Goal: Task Accomplishment & Management: Manage account settings

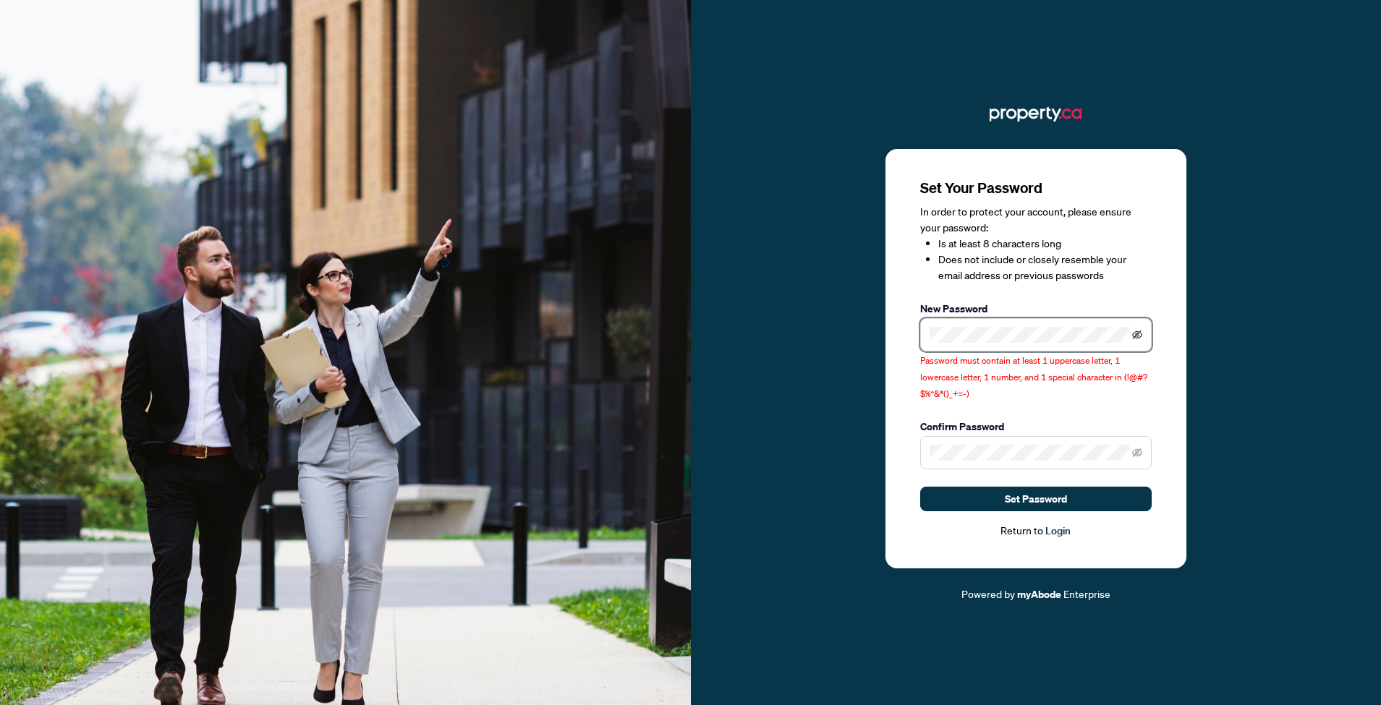
click at [1139, 336] on icon "eye-invisible" at bounding box center [1138, 335] width 3 height 3
click at [862, 335] on div "Set Your Password In order to protect your account, please ensure your password…" at bounding box center [1036, 352] width 691 height 499
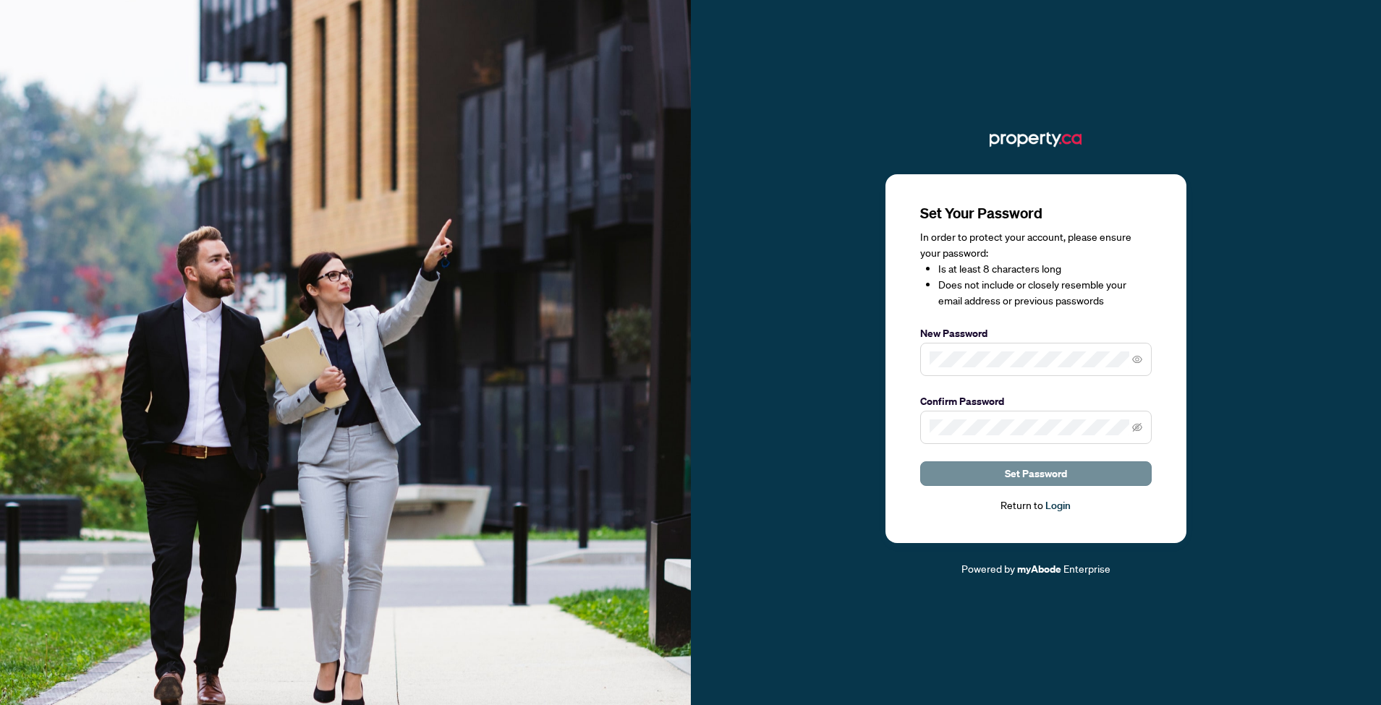
click at [1022, 472] on span "Set Password" at bounding box center [1036, 473] width 62 height 23
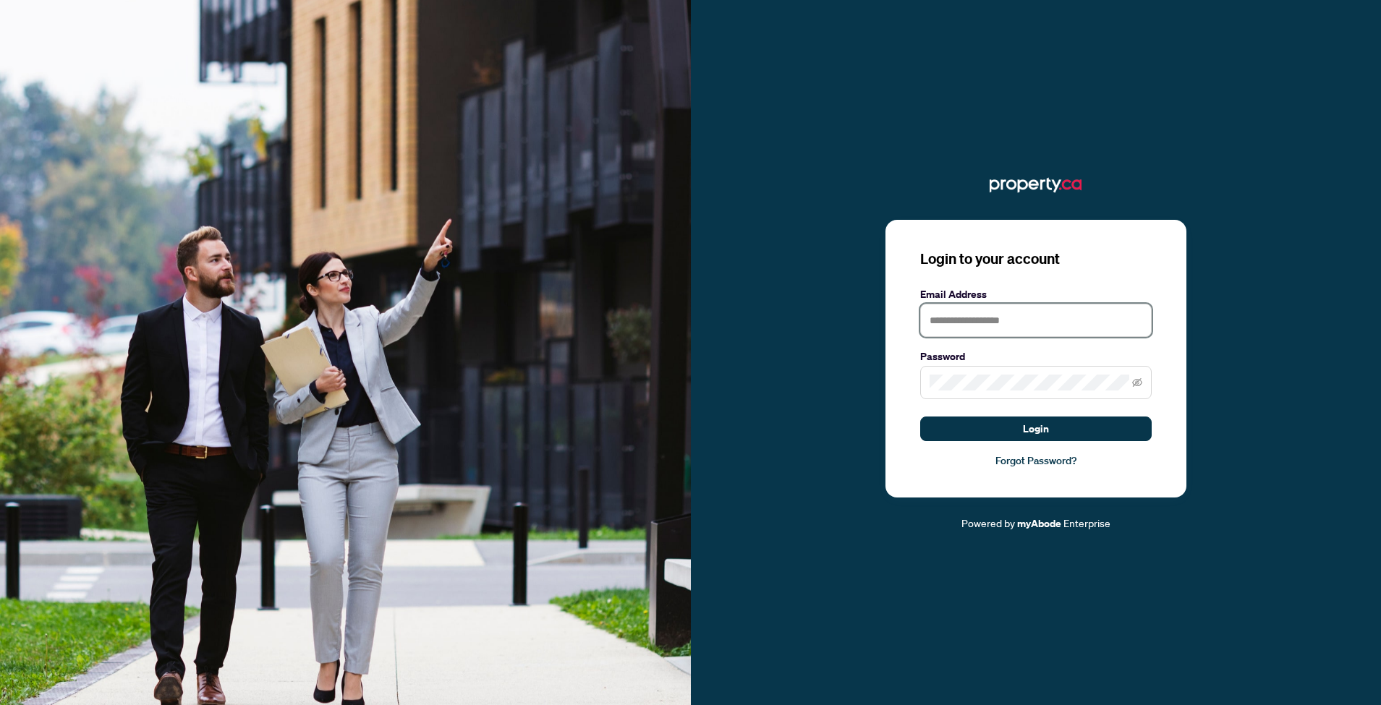
type input "**********"
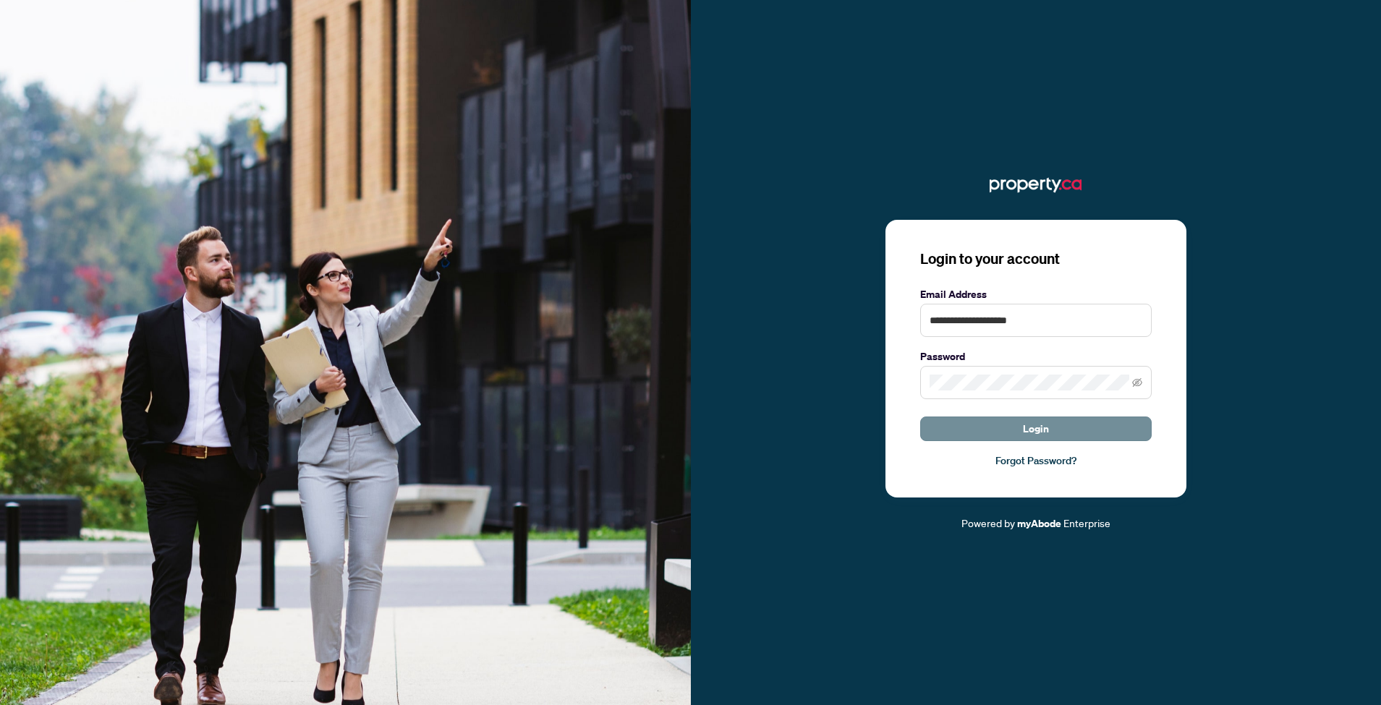
click at [1040, 425] on span "Login" at bounding box center [1036, 428] width 26 height 23
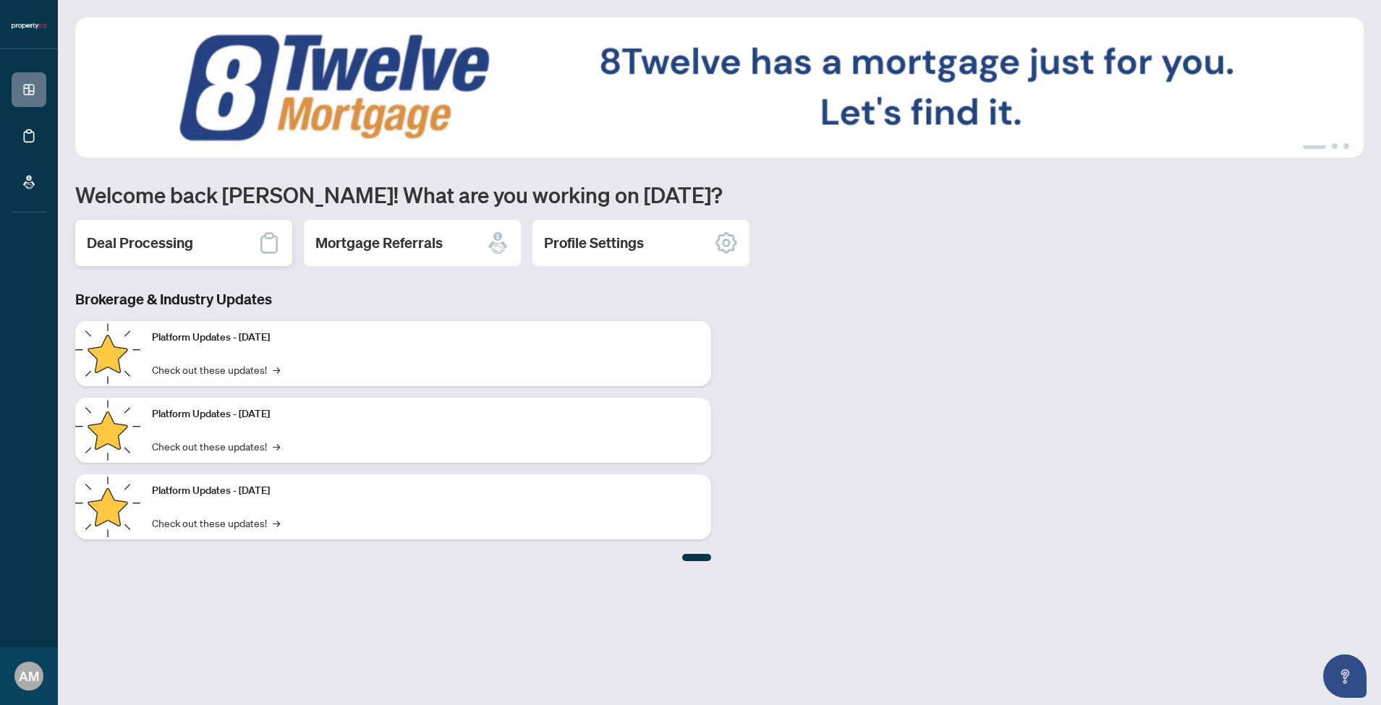
click at [202, 242] on div "Deal Processing" at bounding box center [183, 243] width 217 height 46
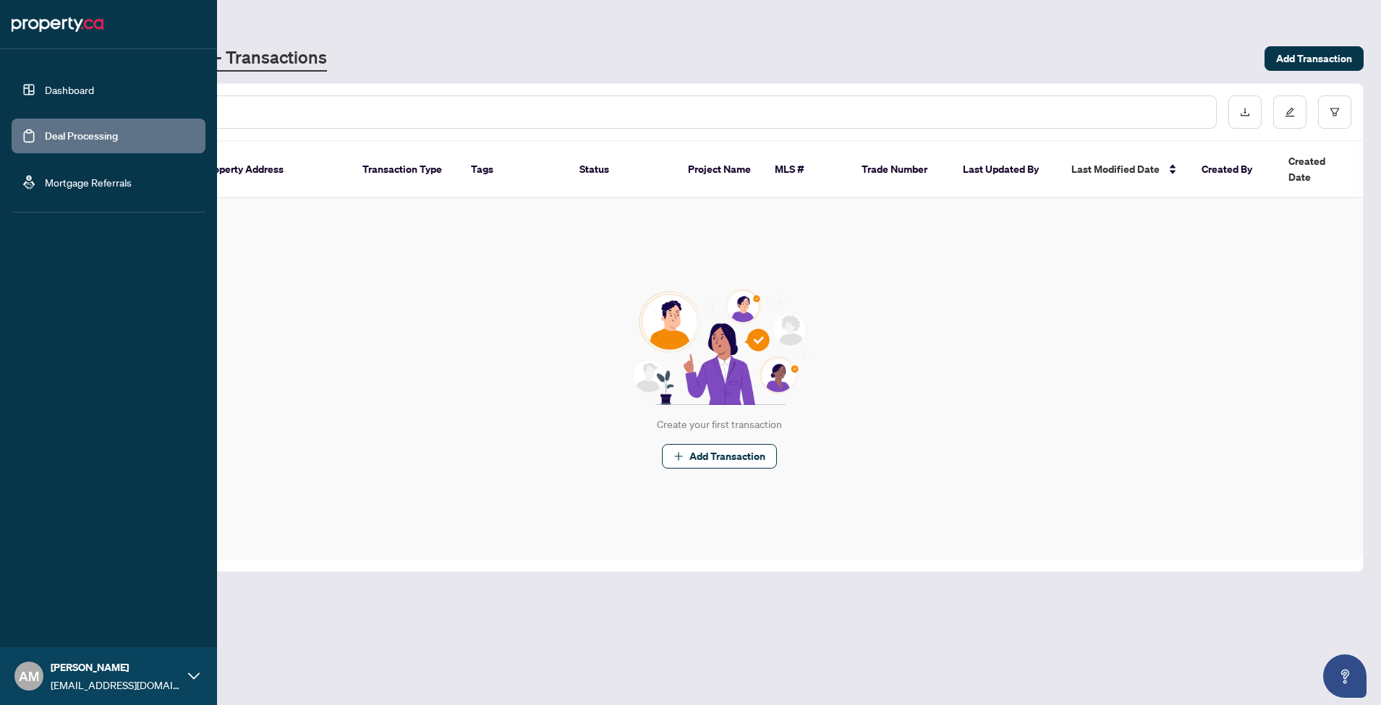
click at [51, 83] on link "Dashboard" at bounding box center [69, 89] width 49 height 13
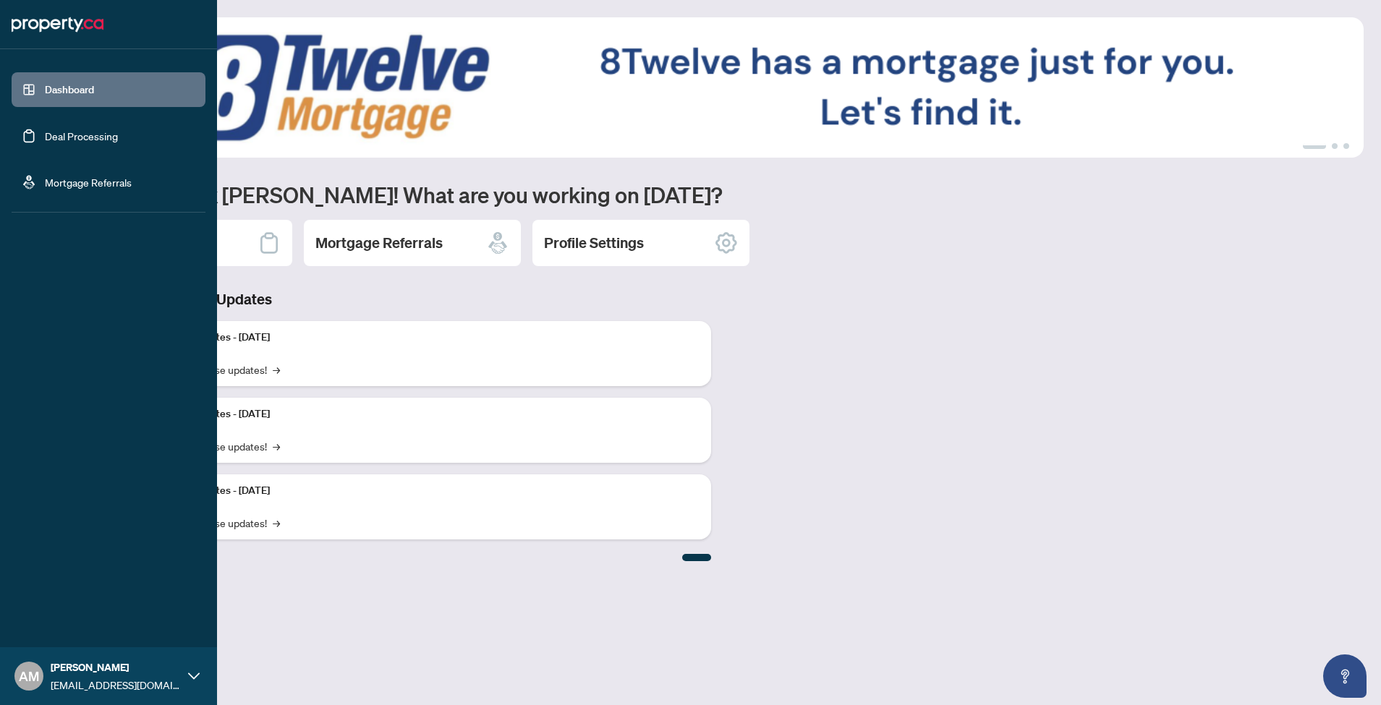
click at [199, 677] on icon at bounding box center [194, 677] width 12 height 12
click at [198, 677] on icon at bounding box center [194, 677] width 12 height 12
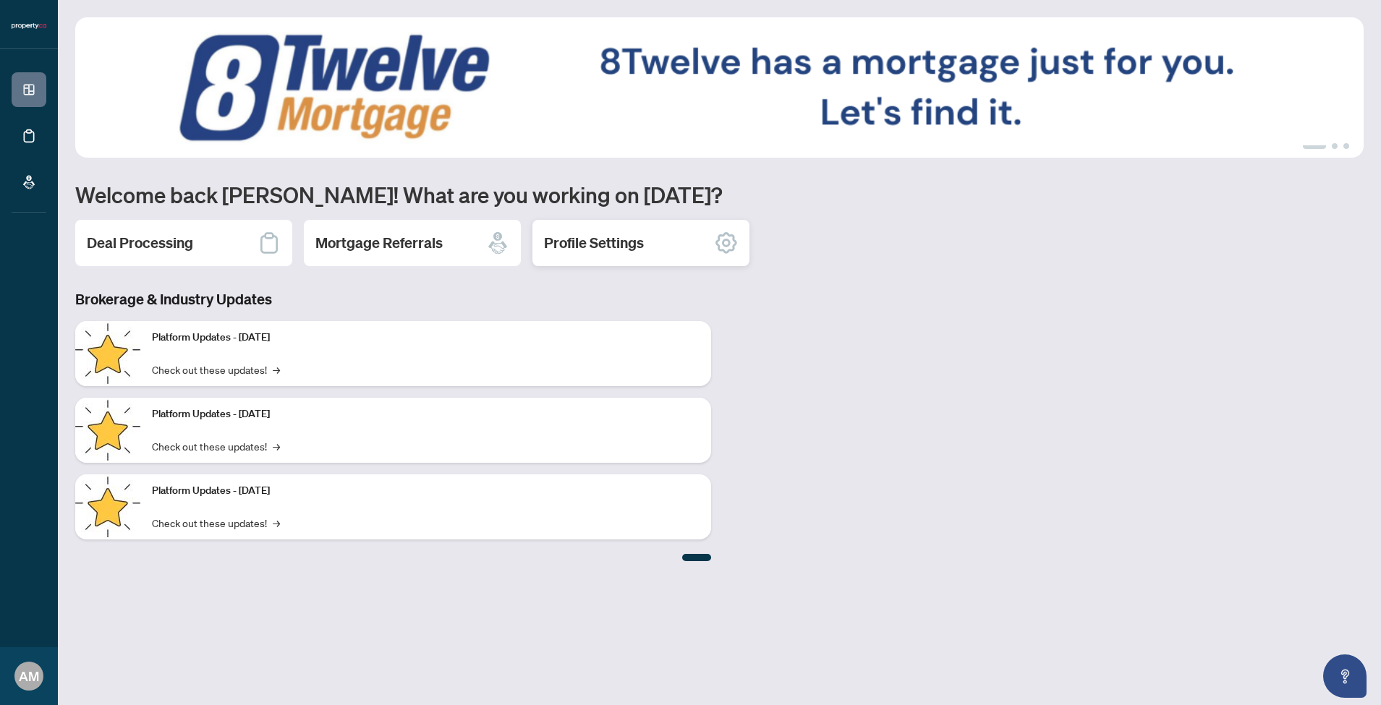
click at [631, 232] on div "Profile Settings" at bounding box center [641, 243] width 217 height 46
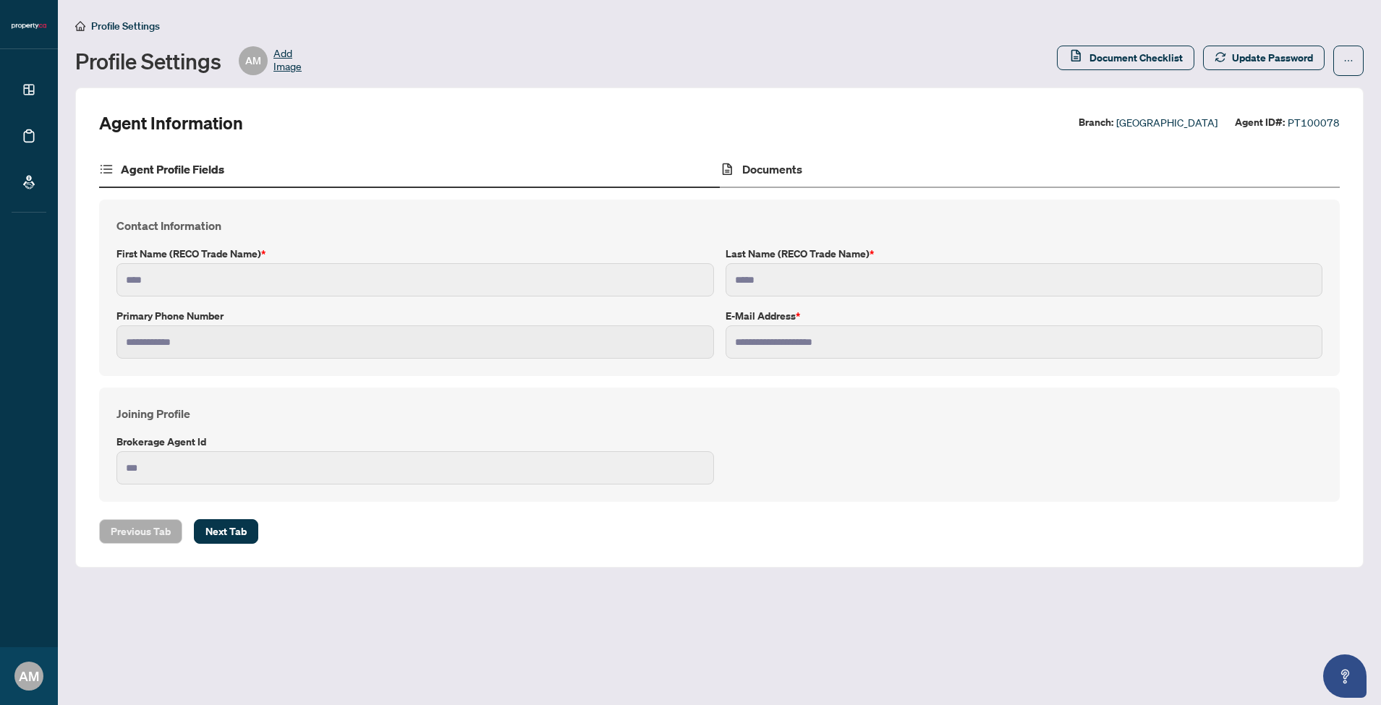
click at [761, 177] on div "Documents" at bounding box center [1030, 170] width 621 height 36
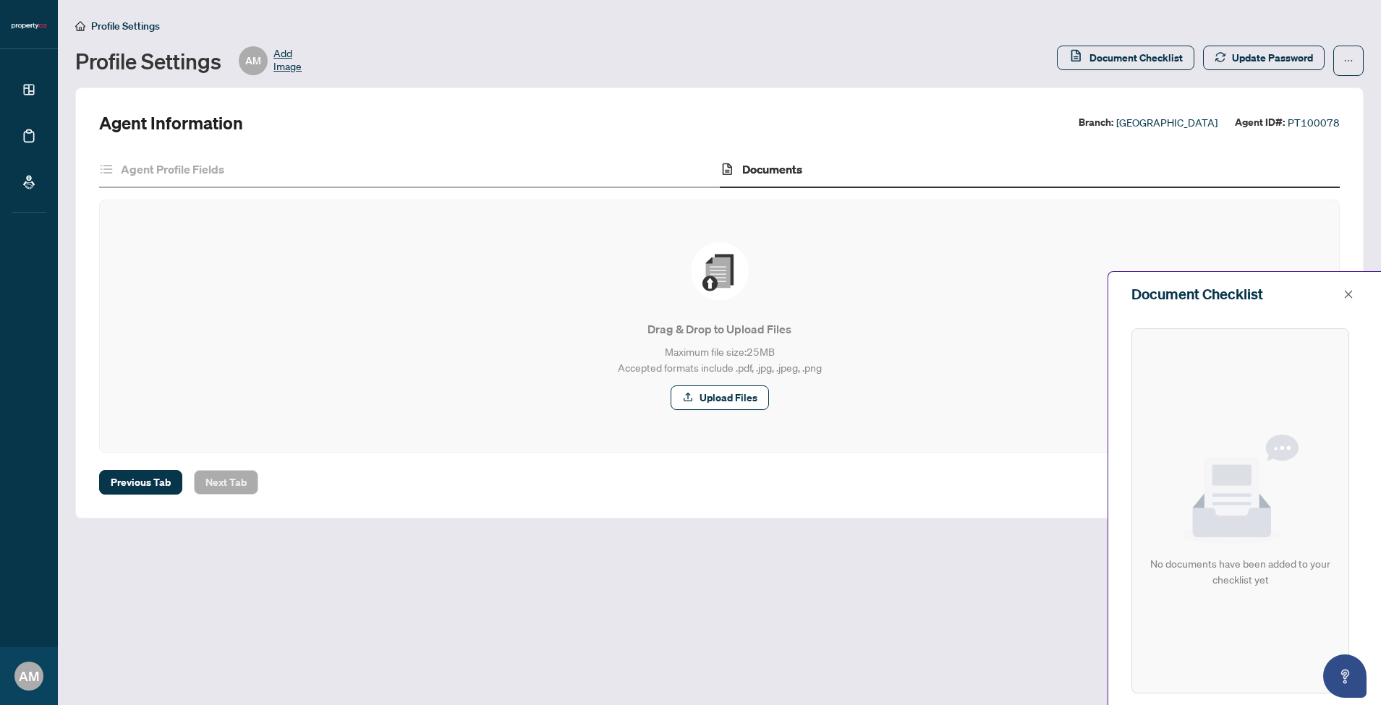
click at [141, 28] on span "Profile Settings" at bounding box center [125, 26] width 69 height 13
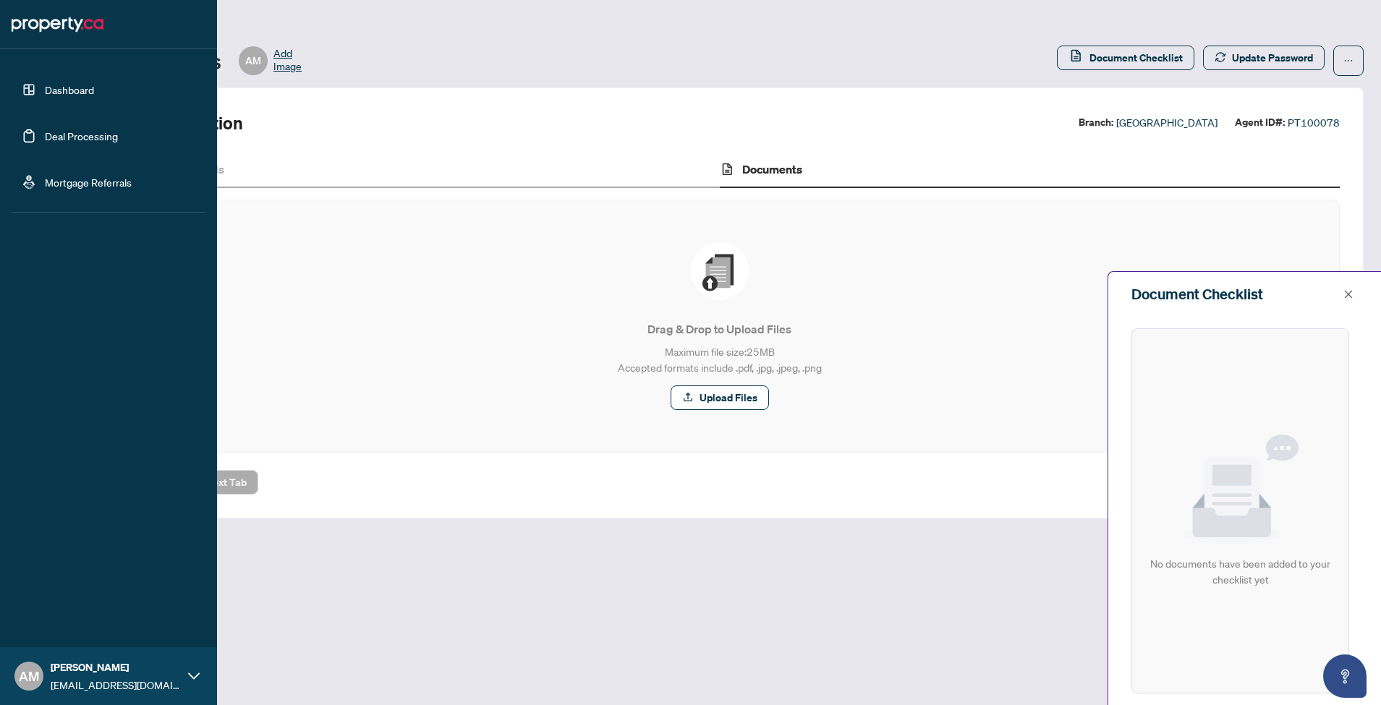
click at [45, 96] on link "Dashboard" at bounding box center [69, 89] width 49 height 13
